Goal: Task Accomplishment & Management: Complete application form

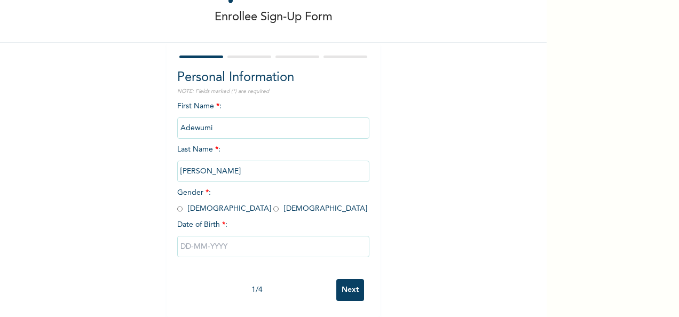
scroll to position [60, 0]
click at [177, 204] on input "radio" at bounding box center [179, 209] width 5 height 10
radio input "true"
click at [184, 238] on input "text" at bounding box center [273, 246] width 192 height 21
select select "7"
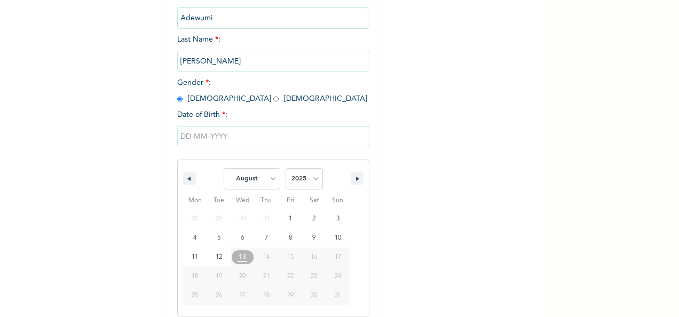
scroll to position [169, 0]
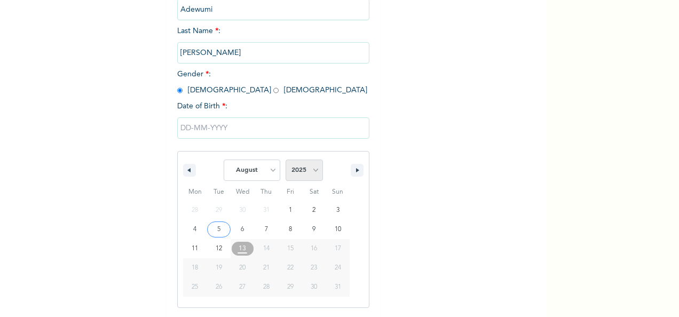
click at [303, 177] on select "2025 2024 2023 2022 2021 2020 2019 2018 2017 2016 2015 2014 2013 2012 2011 2010…" at bounding box center [304, 170] width 37 height 21
select select "1990"
click at [286, 161] on select "2025 2024 2023 2022 2021 2020 2019 2018 2017 2016 2015 2014 2013 2012 2011 2010…" at bounding box center [304, 170] width 37 height 21
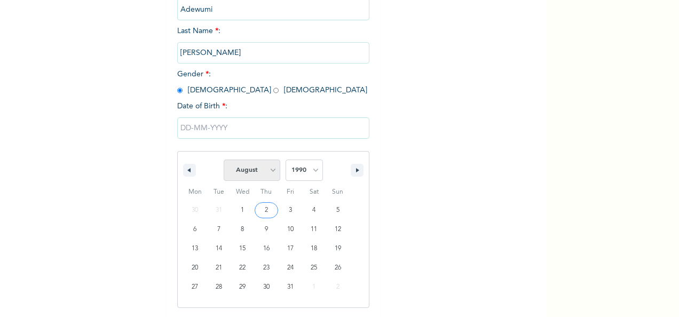
click at [250, 171] on select "January February March April May June July August September October November De…" at bounding box center [252, 170] width 57 height 21
select select "10"
click at [224, 161] on select "January February March April May June July August September October November De…" at bounding box center [252, 170] width 57 height 21
type input "[DATE]"
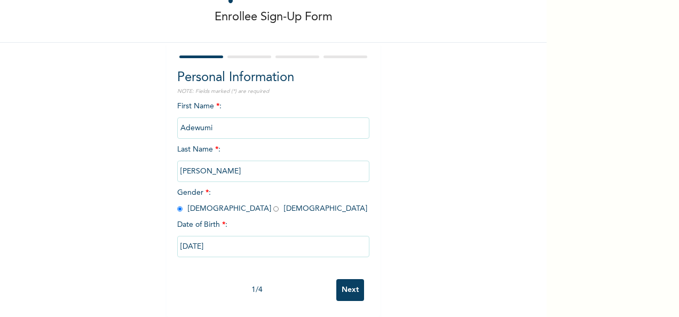
click at [350, 281] on input "Next" at bounding box center [350, 290] width 28 height 22
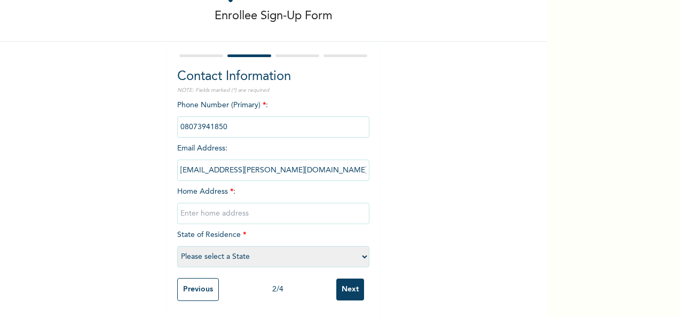
click at [229, 206] on input "text" at bounding box center [273, 213] width 192 height 21
type input "[STREET_ADDRESS]"
click at [271, 246] on select "Please select a State [PERSON_NAME] (FCT) [PERSON_NAME] Ibom [GEOGRAPHIC_DATA] …" at bounding box center [273, 256] width 192 height 21
select select "25"
click at [177, 246] on select "Please select a State [PERSON_NAME] (FCT) [PERSON_NAME] Ibom [GEOGRAPHIC_DATA] …" at bounding box center [273, 256] width 192 height 21
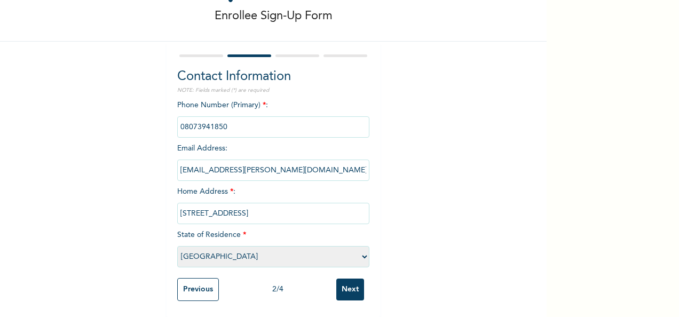
click at [346, 281] on input "Next" at bounding box center [350, 290] width 28 height 22
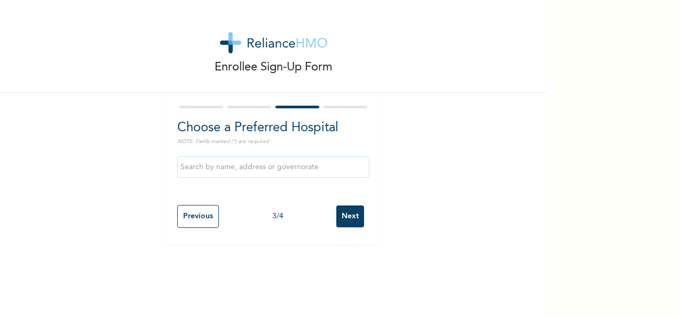
scroll to position [0, 0]
click at [273, 170] on input "text" at bounding box center [273, 166] width 192 height 21
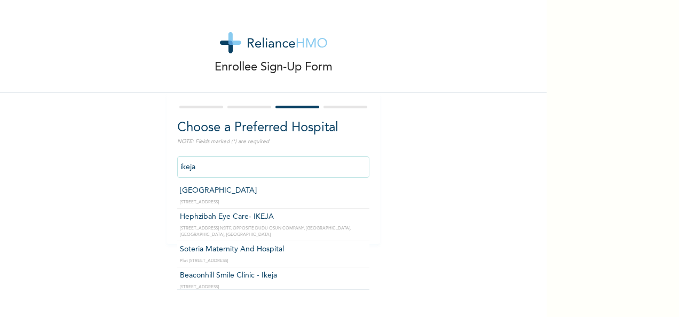
scroll to position [460, 0]
drag, startPoint x: 199, startPoint y: 168, endPoint x: 152, endPoint y: 162, distance: 46.8
click at [152, 162] on div "Enrollee Sign-Up Form Choose a Preferred Hospital NOTE: Fields marked (*) are r…" at bounding box center [273, 122] width 547 height 244
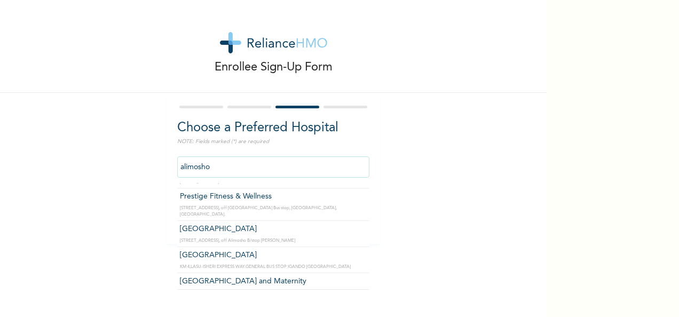
scroll to position [393, 0]
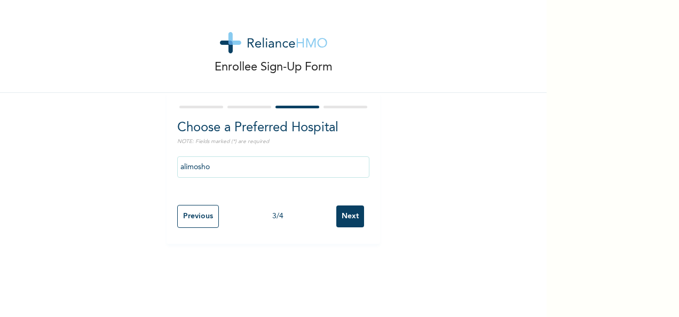
click at [406, 212] on div "Enrollee Sign-Up Form Choose a Preferred Hospital NOTE: Fields marked (*) are r…" at bounding box center [273, 122] width 547 height 244
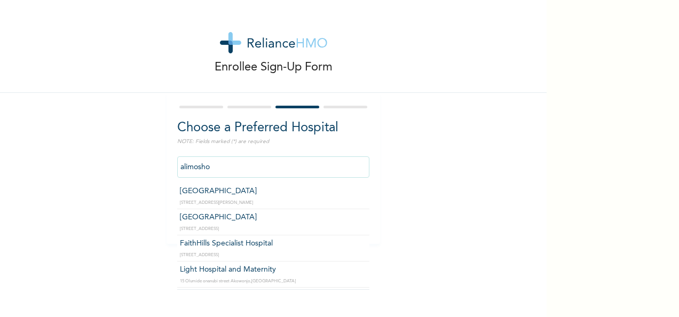
click at [337, 164] on input "alimosho" at bounding box center [273, 166] width 192 height 21
click at [195, 170] on input "alimosho" at bounding box center [273, 166] width 192 height 21
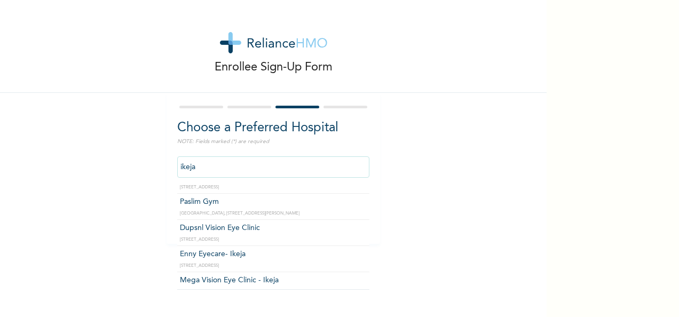
scroll to position [186, 0]
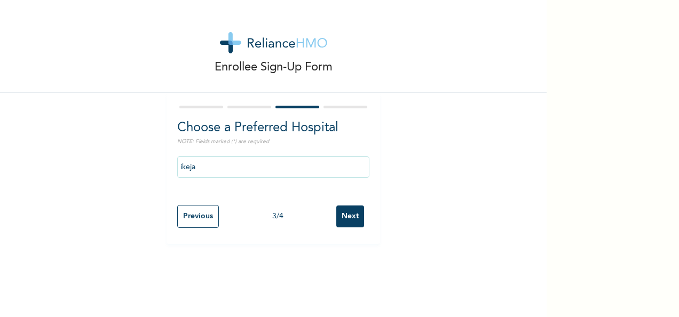
click at [369, 271] on div "Enrollee Sign-Up Form Choose a Preferred Hospital NOTE: Fields marked (*) are r…" at bounding box center [273, 158] width 547 height 317
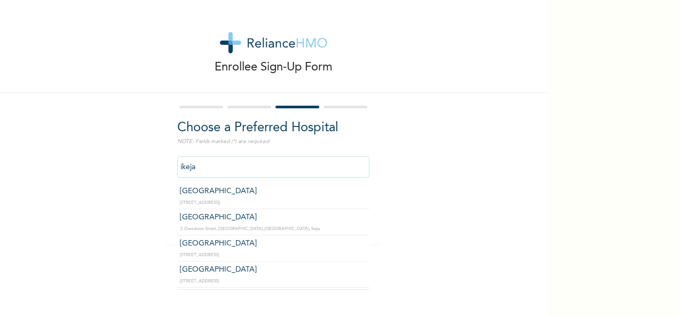
click at [326, 174] on input "ikeja" at bounding box center [273, 166] width 192 height 21
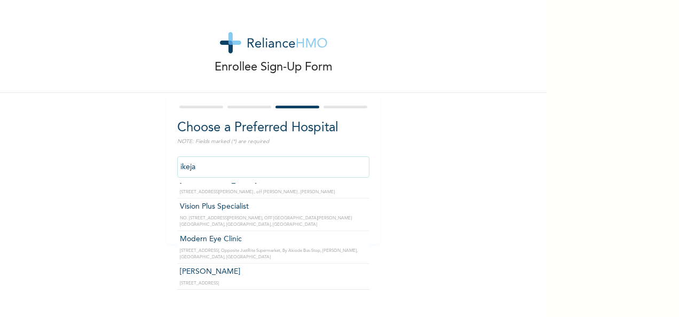
scroll to position [1402, 0]
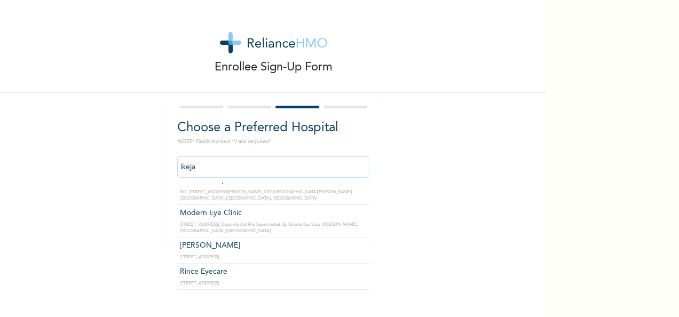
drag, startPoint x: 195, startPoint y: 162, endPoint x: 148, endPoint y: 154, distance: 47.7
click at [148, 154] on div "Enrollee Sign-Up Form Choose a Preferred Hospital NOTE: Fields marked (*) are r…" at bounding box center [273, 122] width 547 height 244
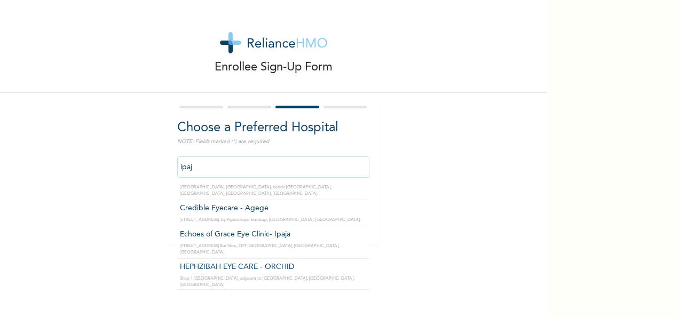
scroll to position [776, 0]
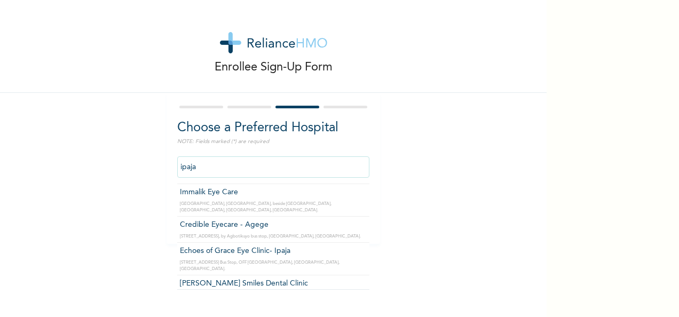
drag, startPoint x: 200, startPoint y: 164, endPoint x: 157, endPoint y: 163, distance: 42.7
click at [157, 163] on div "Enrollee Sign-Up Form Choose a Preferred Hospital NOTE: Fields marked (*) are r…" at bounding box center [273, 122] width 547 height 244
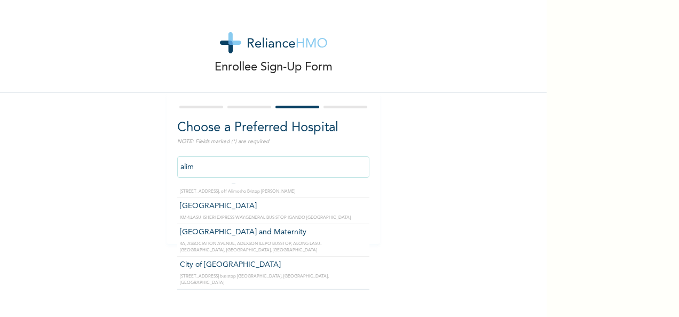
scroll to position [393, 0]
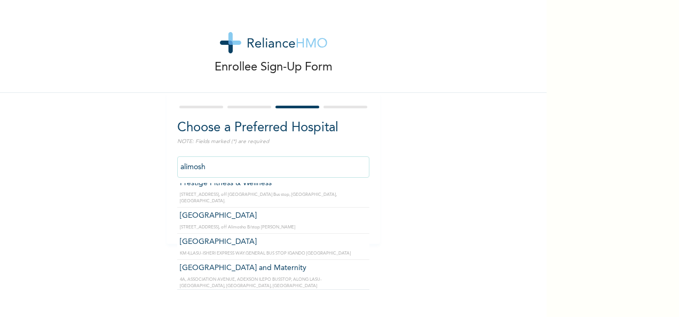
type input "alimosho"
click input "Next" at bounding box center [350, 217] width 28 height 22
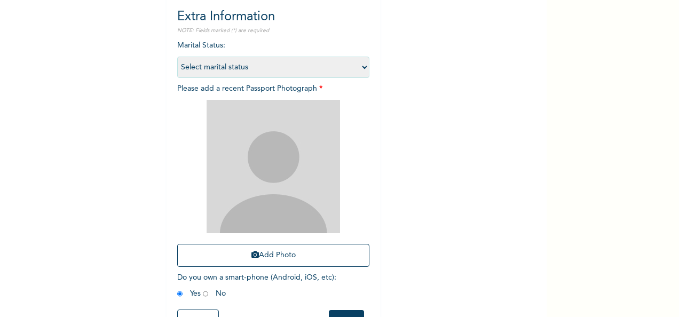
scroll to position [110, 0]
click at [320, 66] on select "Select marital status [DEMOGRAPHIC_DATA] Married [DEMOGRAPHIC_DATA] Widow/[DEMO…" at bounding box center [273, 67] width 192 height 21
select select "1"
click at [177, 57] on select "Select marital status [DEMOGRAPHIC_DATA] Married [DEMOGRAPHIC_DATA] Widow/[DEMO…" at bounding box center [273, 67] width 192 height 21
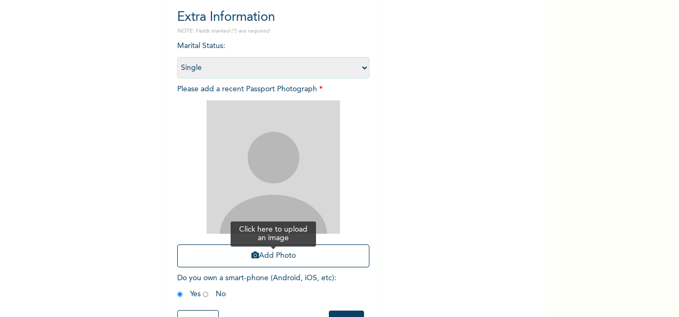
click at [231, 251] on button "Add Photo" at bounding box center [273, 255] width 192 height 23
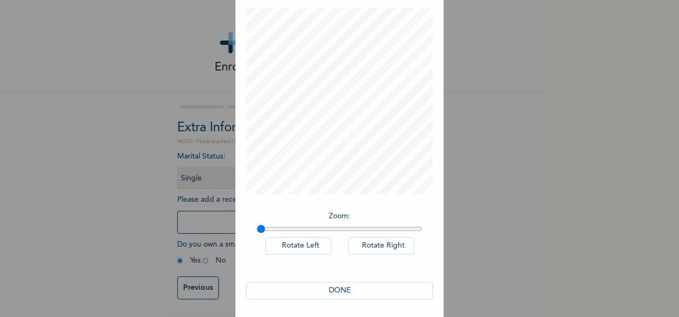
scroll to position [55, 0]
click at [330, 290] on button "DONE" at bounding box center [339, 288] width 187 height 18
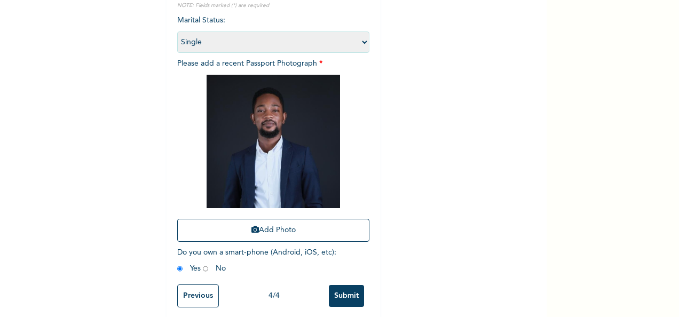
scroll to position [152, 0]
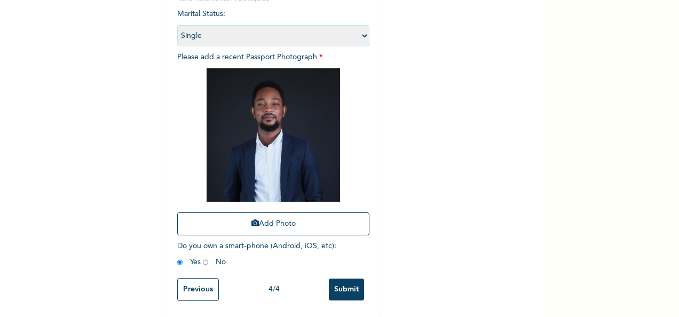
click at [337, 282] on input "Submit" at bounding box center [346, 290] width 35 height 22
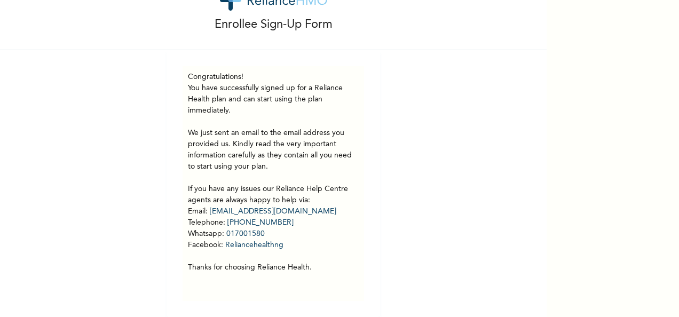
scroll to position [0, 0]
